Goal: Complete application form

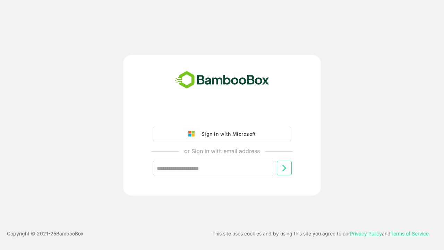
type input "**********"
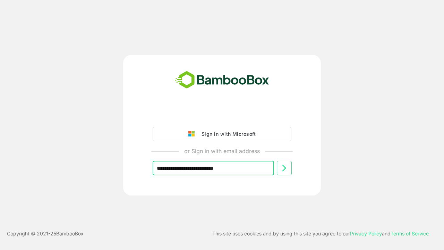
click at [284, 168] on icon at bounding box center [284, 168] width 8 height 8
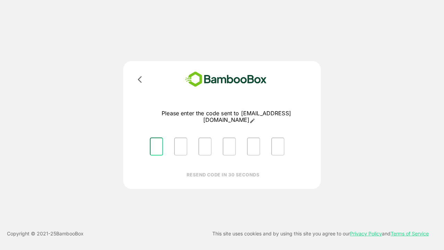
type input "*"
